Goal: Navigation & Orientation: Find specific page/section

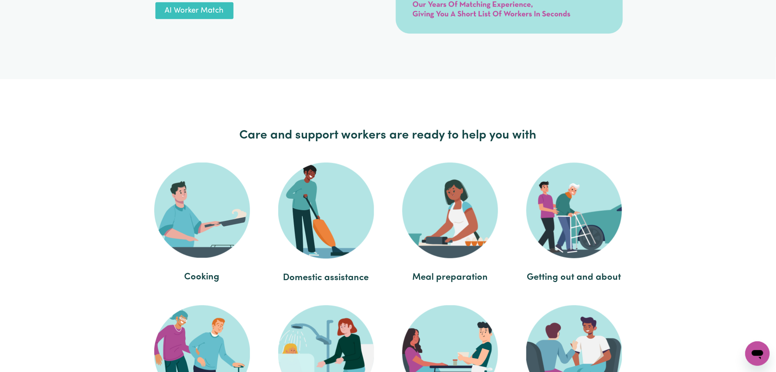
scroll to position [3293, 0]
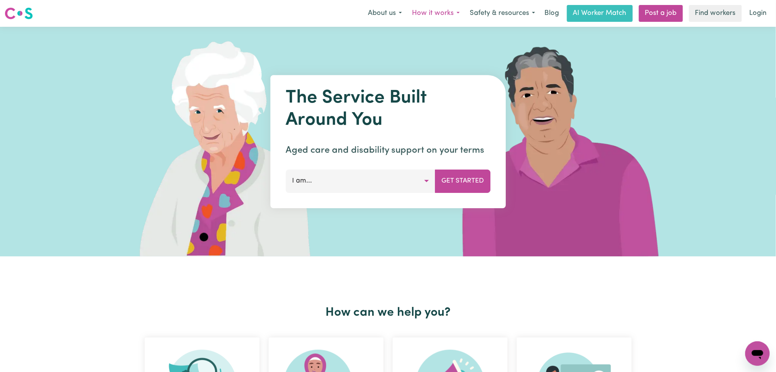
click at [414, 7] on button "How it works" at bounding box center [436, 13] width 58 height 16
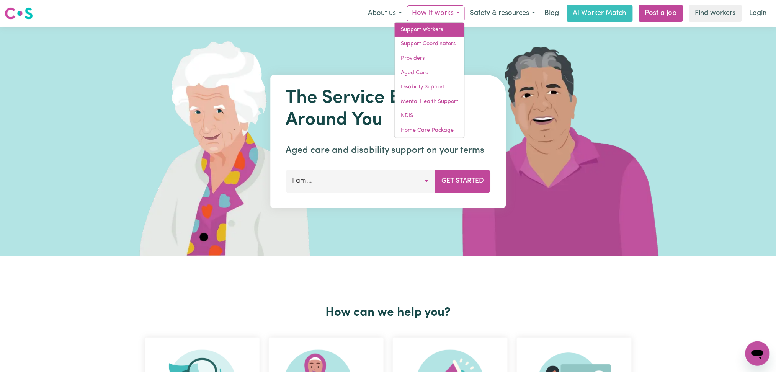
click at [428, 31] on link "Support Workers" at bounding box center [430, 30] width 70 height 15
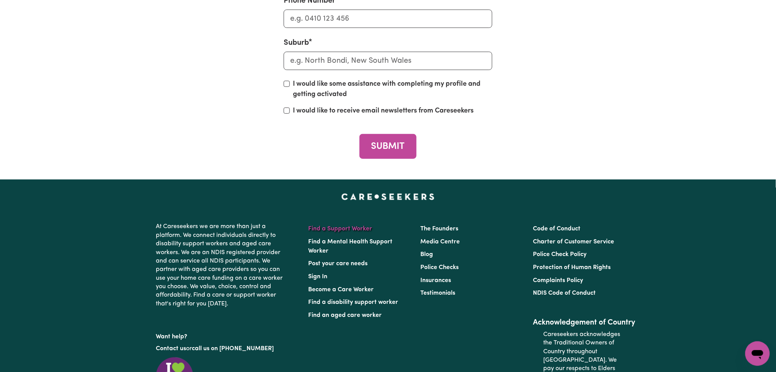
scroll to position [3474, 0]
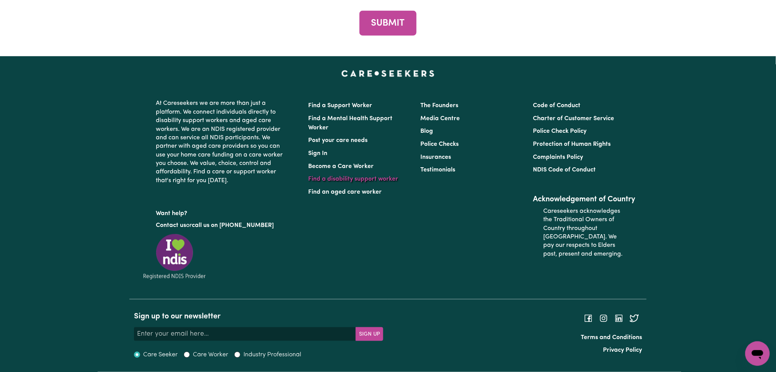
click at [343, 178] on link "Find a disability support worker" at bounding box center [354, 179] width 90 height 6
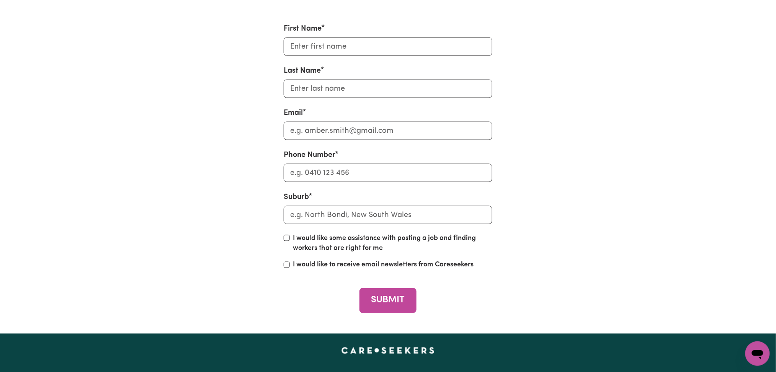
scroll to position [2951, 0]
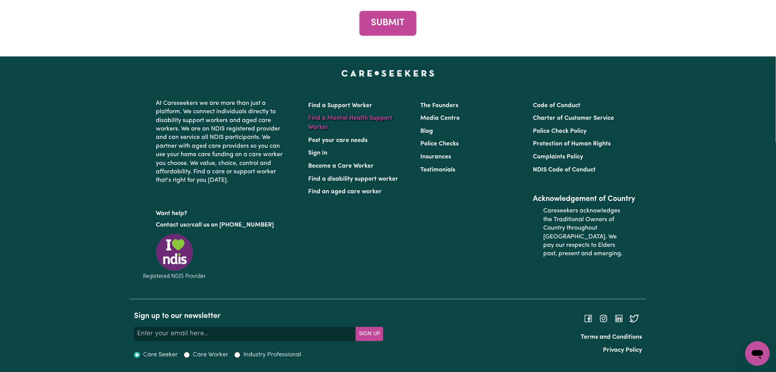
click at [366, 115] on link "Find a Mental Health Support Worker" at bounding box center [351, 122] width 84 height 15
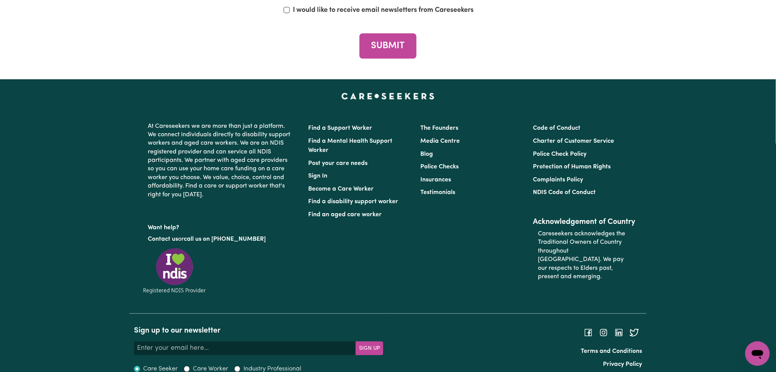
scroll to position [2987, 0]
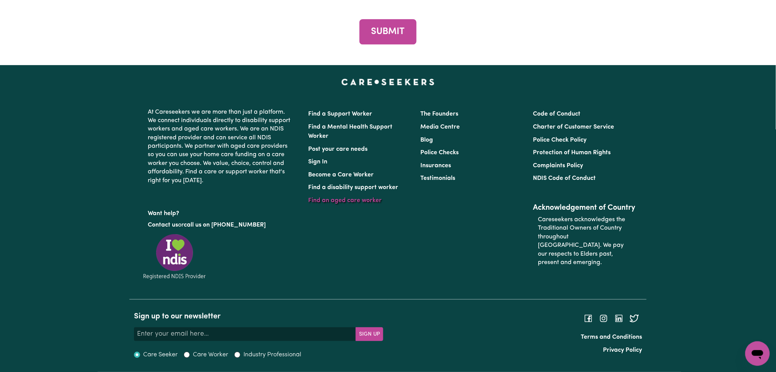
click at [347, 201] on link "Find an aged care worker" at bounding box center [346, 201] width 74 height 6
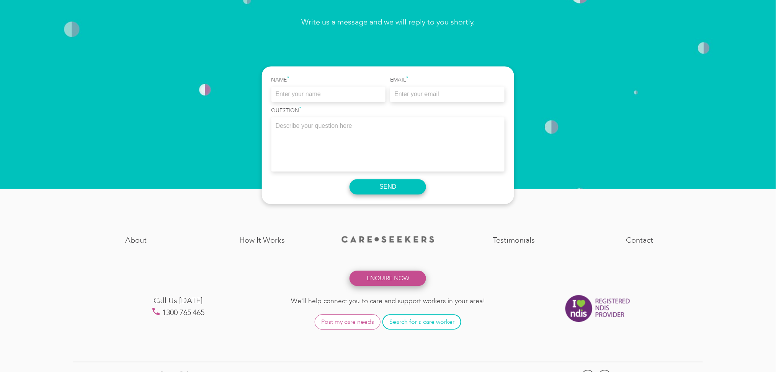
scroll to position [1632, 0]
